Goal: Information Seeking & Learning: Learn about a topic

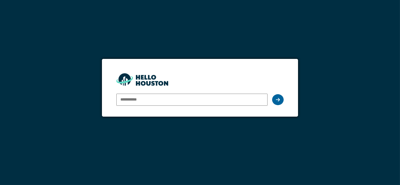
type input "**********"
click at [275, 100] on div at bounding box center [278, 99] width 12 height 11
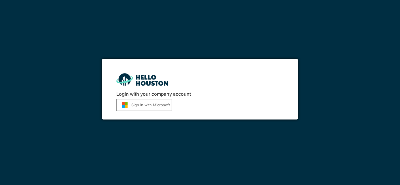
click at [161, 104] on button "Sign in with Microsoft" at bounding box center [144, 105] width 56 height 12
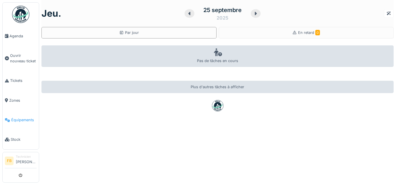
click at [25, 118] on span "Équipements" at bounding box center [23, 119] width 25 height 5
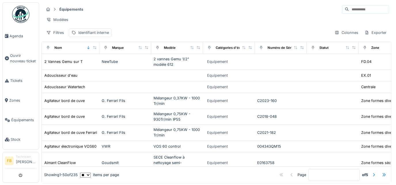
drag, startPoint x: 345, startPoint y: 9, endPoint x: 279, endPoint y: 5, distance: 65.5
click at [279, 5] on div "Équipements" at bounding box center [216, 9] width 345 height 9
click at [349, 12] on input at bounding box center [369, 9] width 40 height 8
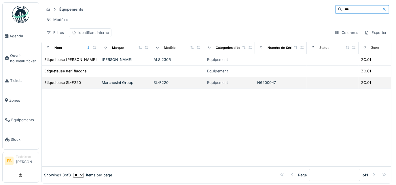
type input "***"
click at [123, 85] on div "Marchesini Group" at bounding box center [125, 82] width 47 height 5
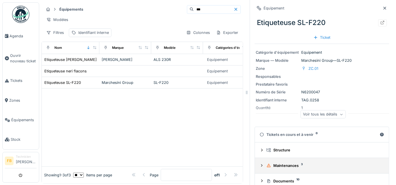
click at [259, 166] on icon at bounding box center [261, 166] width 5 height 4
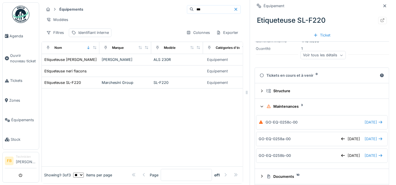
scroll to position [60, 0]
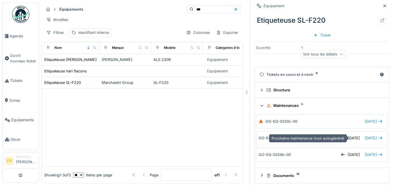
click at [364, 139] on span "[DATE]" at bounding box center [370, 138] width 12 height 5
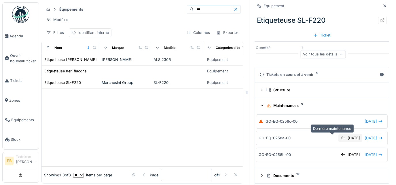
click at [338, 140] on div "[DATE]" at bounding box center [350, 138] width 24 height 8
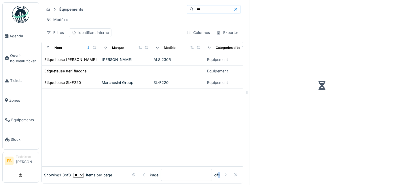
click at [331, 140] on div at bounding box center [321, 85] width 134 height 167
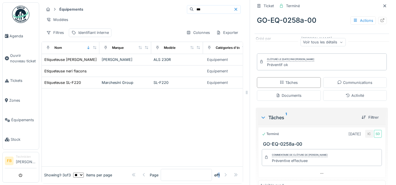
scroll to position [86, 0]
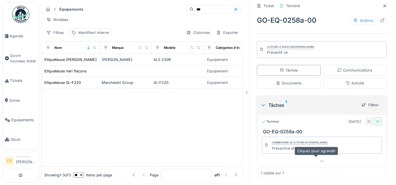
click at [319, 160] on icon at bounding box center [321, 162] width 5 height 4
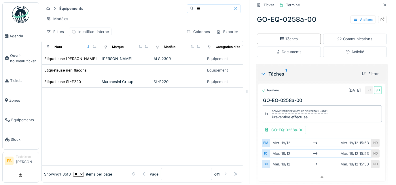
scroll to position [119, 0]
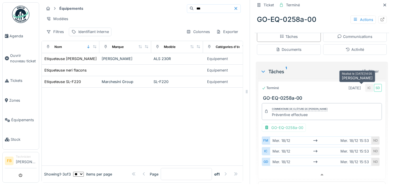
click at [365, 87] on div "IC" at bounding box center [369, 88] width 8 height 8
click at [365, 84] on div "IC" at bounding box center [369, 88] width 8 height 8
